Goal: Task Accomplishment & Management: Manage account settings

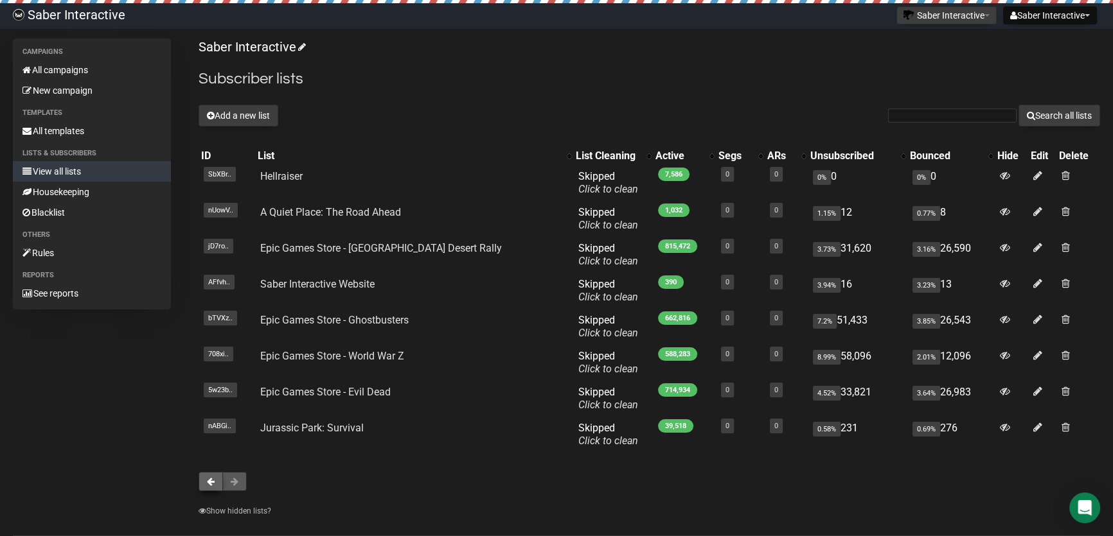
click at [210, 475] on button at bounding box center [210, 481] width 24 height 19
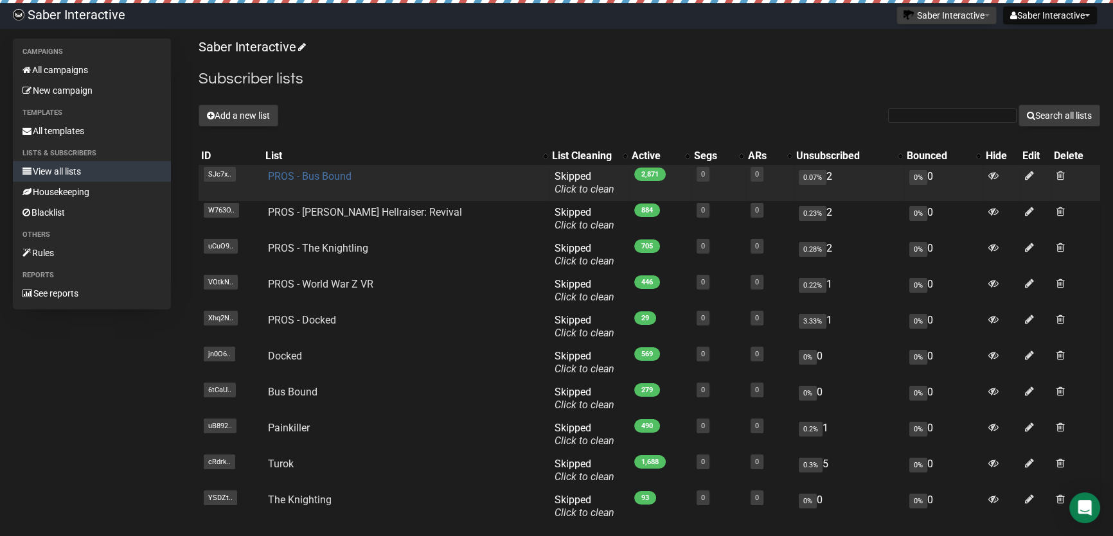
click at [321, 178] on link "PROS - Bus Bound" at bounding box center [310, 176] width 84 height 12
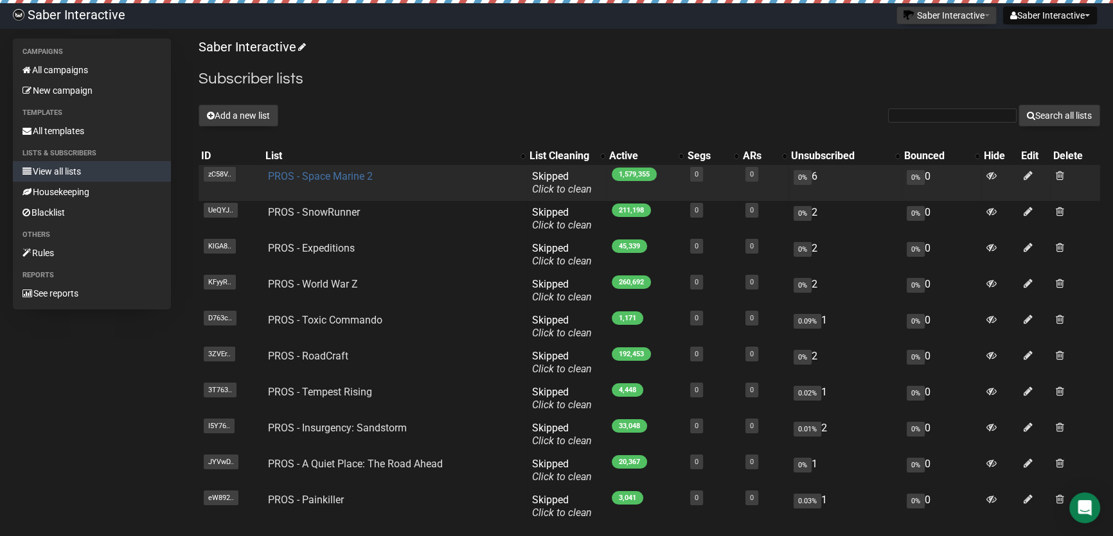
click at [322, 172] on link "PROS - Space Marine 2" at bounding box center [320, 176] width 105 height 12
click at [332, 173] on link "PROS - Space Marine 2" at bounding box center [320, 176] width 105 height 12
click at [1032, 174] on td at bounding box center [1034, 183] width 32 height 36
click at [1028, 173] on icon at bounding box center [1027, 175] width 9 height 11
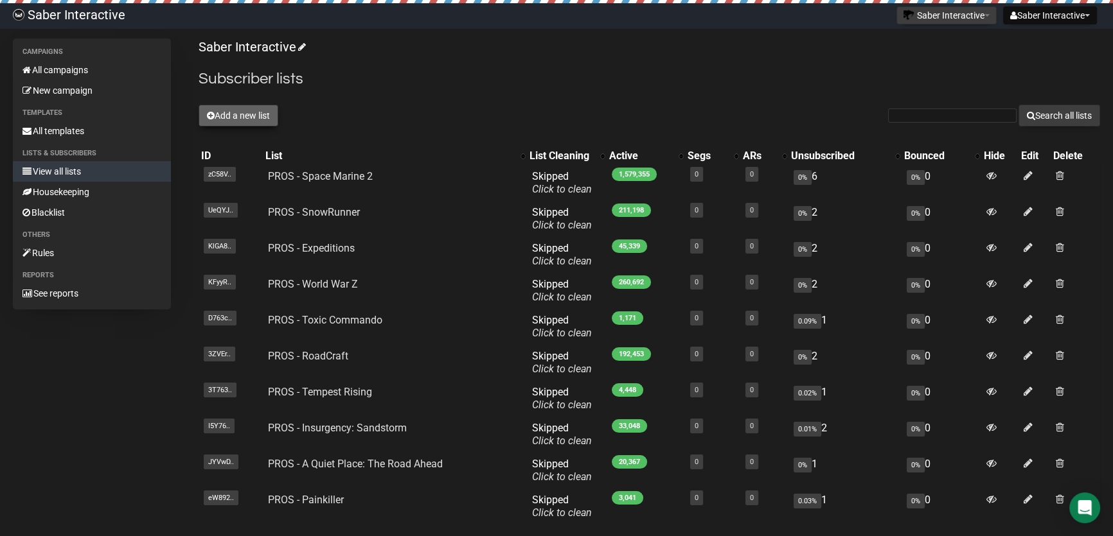
click at [238, 113] on button "Add a new list" at bounding box center [238, 116] width 80 height 22
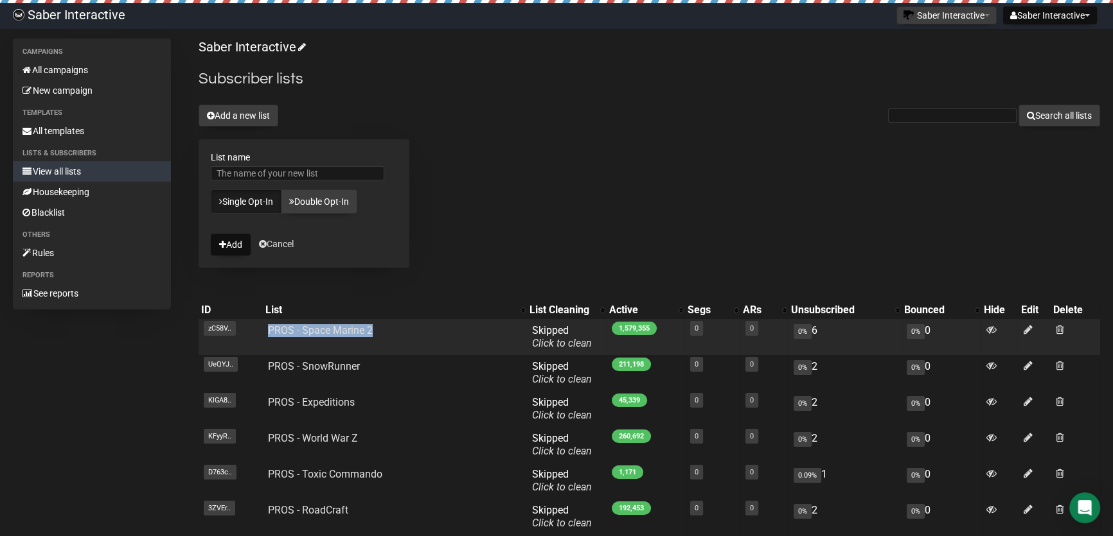
drag, startPoint x: 375, startPoint y: 327, endPoint x: 267, endPoint y: 330, distance: 108.0
click at [267, 330] on td "PROS - Space Marine 2" at bounding box center [395, 337] width 264 height 36
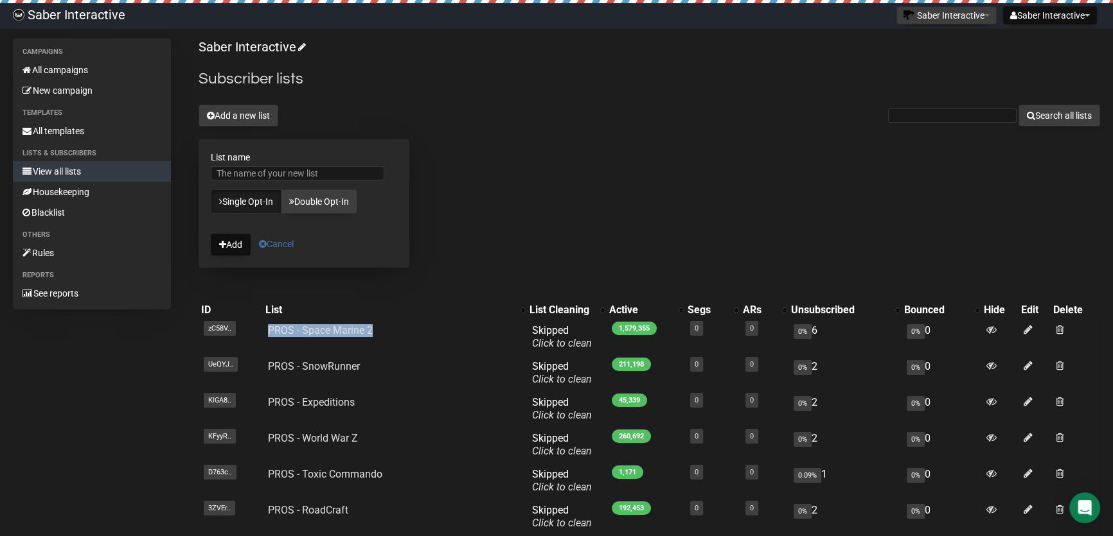
click at [279, 242] on link "Cancel" at bounding box center [276, 244] width 35 height 10
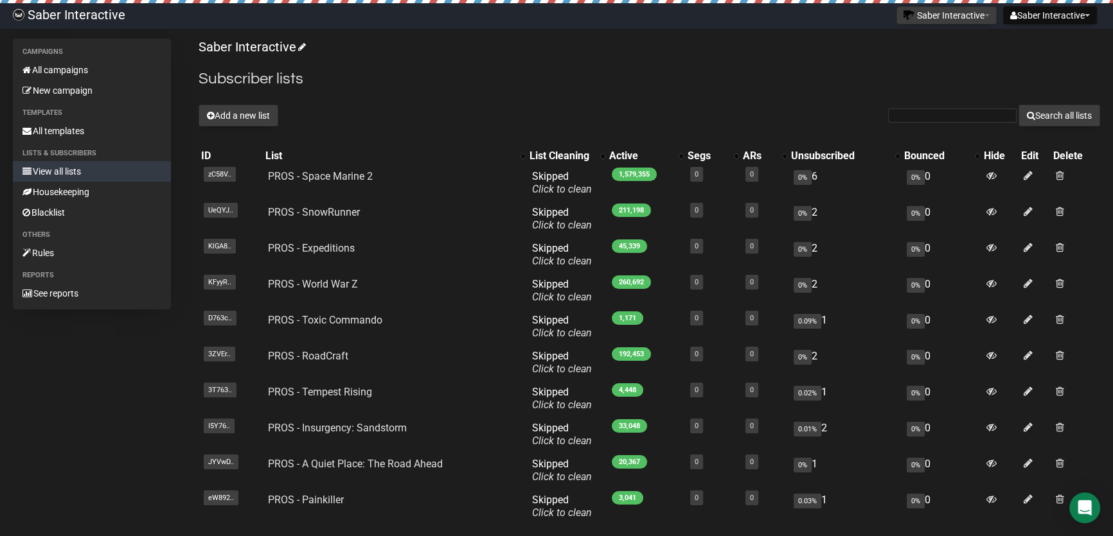
click at [558, 106] on div "Add a new list Search all lists" at bounding box center [648, 116] width 901 height 22
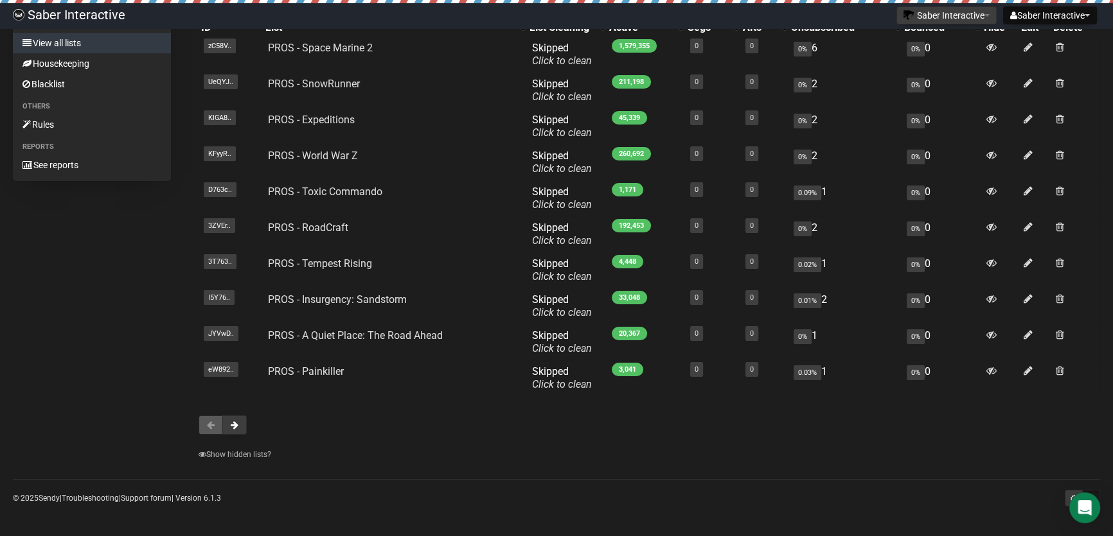
scroll to position [71, 0]
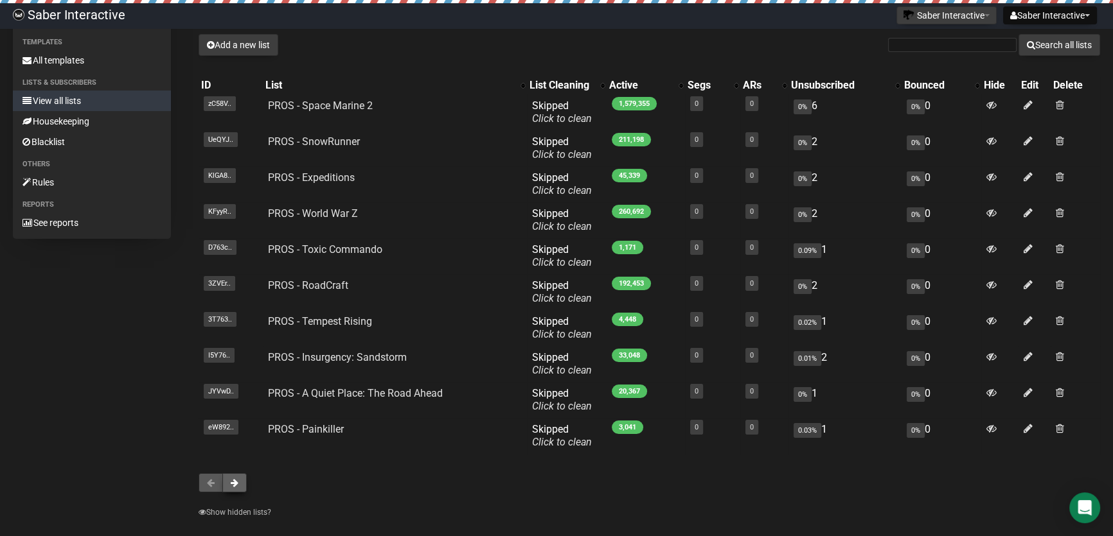
click at [234, 489] on button at bounding box center [234, 482] width 24 height 19
